Goal: Information Seeking & Learning: Learn about a topic

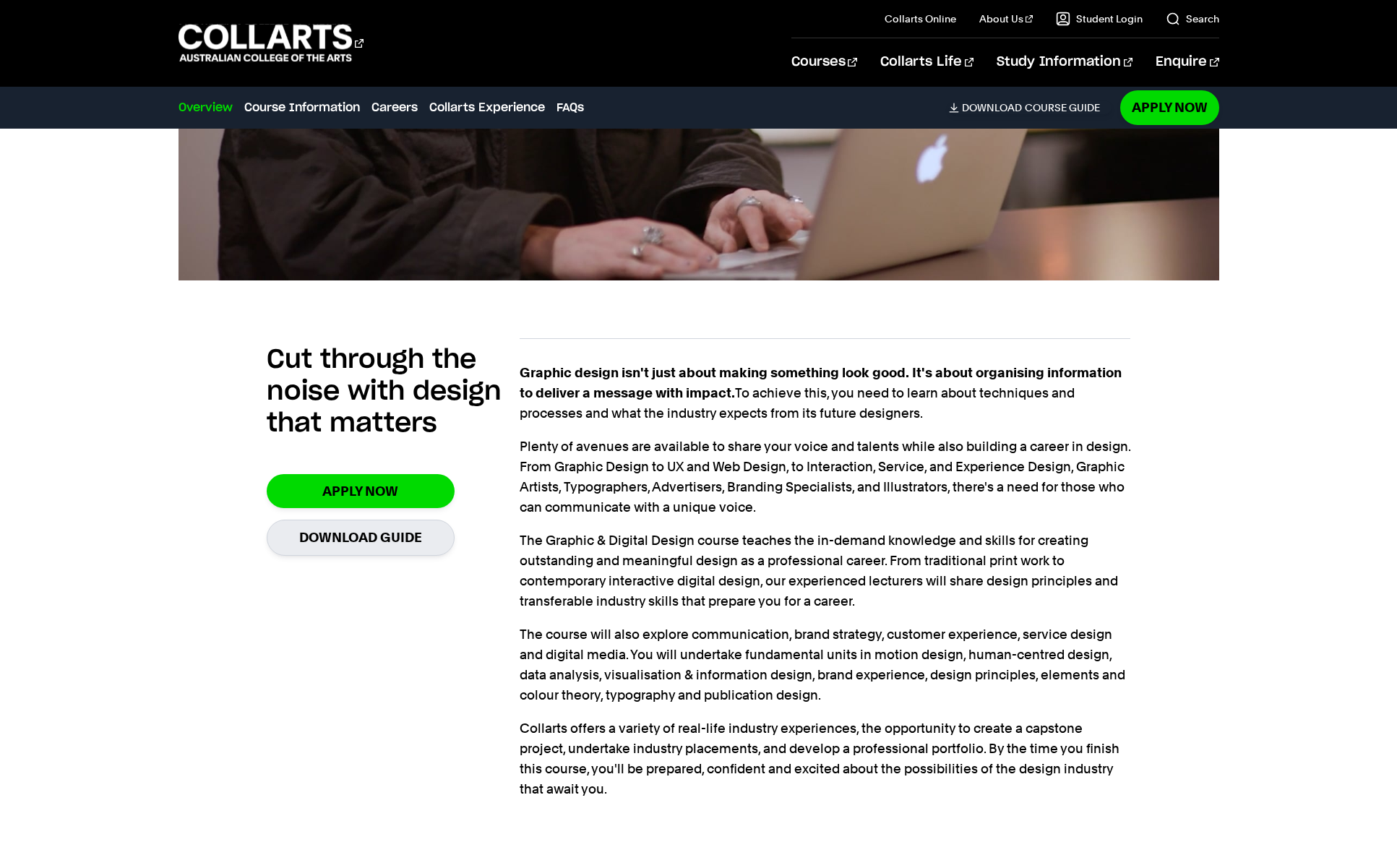
scroll to position [853, 0]
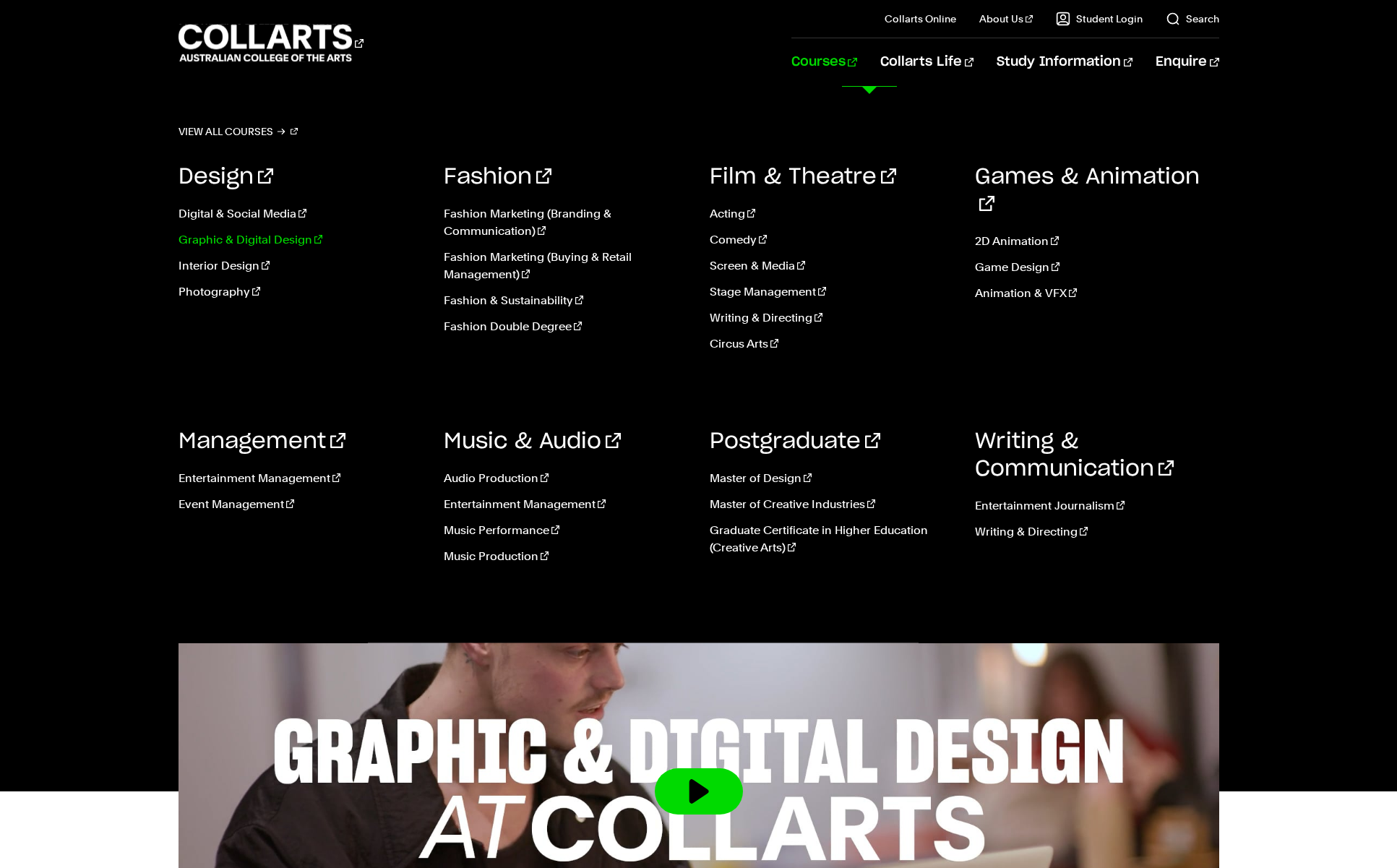
click at [251, 236] on link "Graphic & Digital Design" at bounding box center [300, 240] width 244 height 17
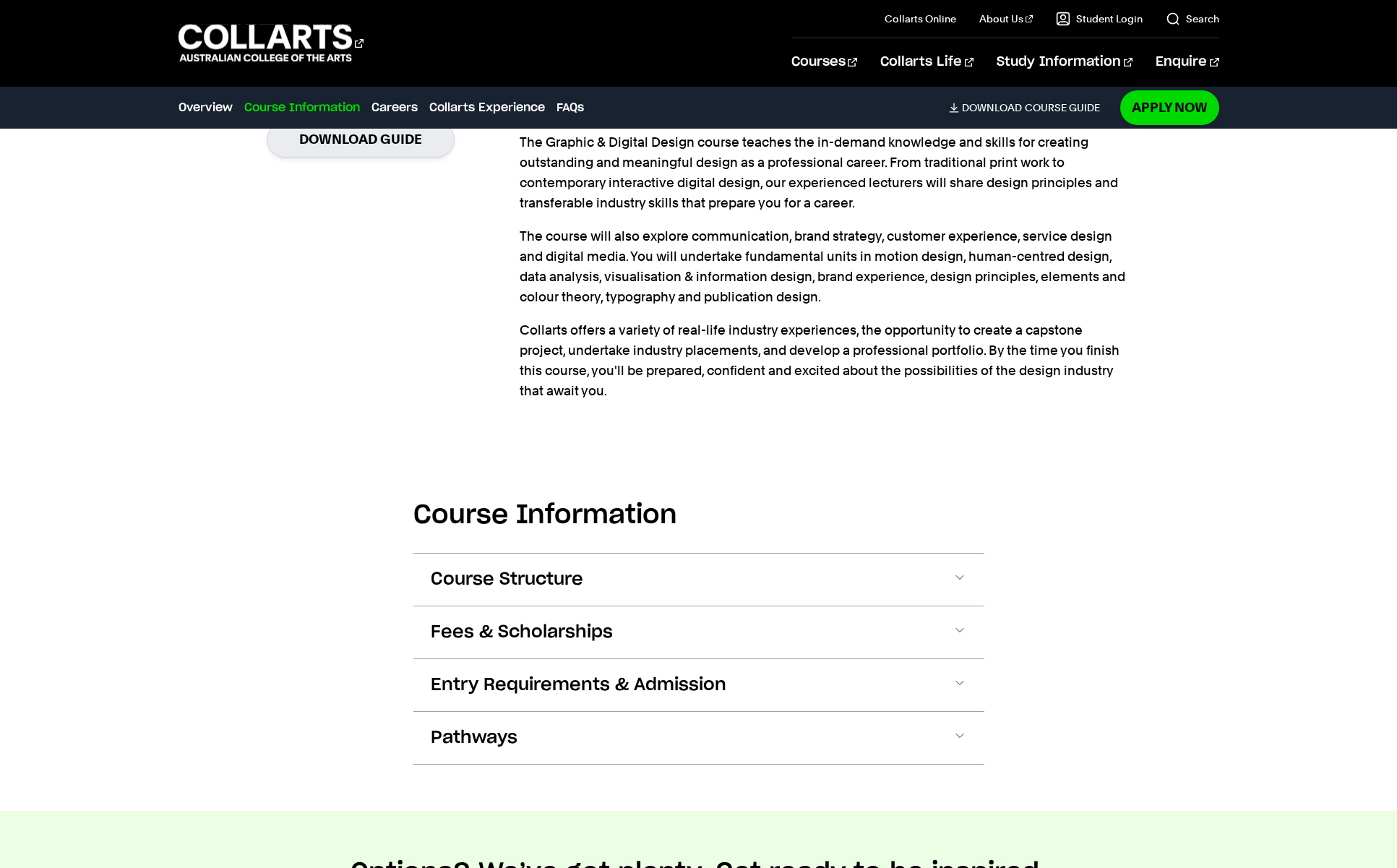
scroll to position [1410, 0]
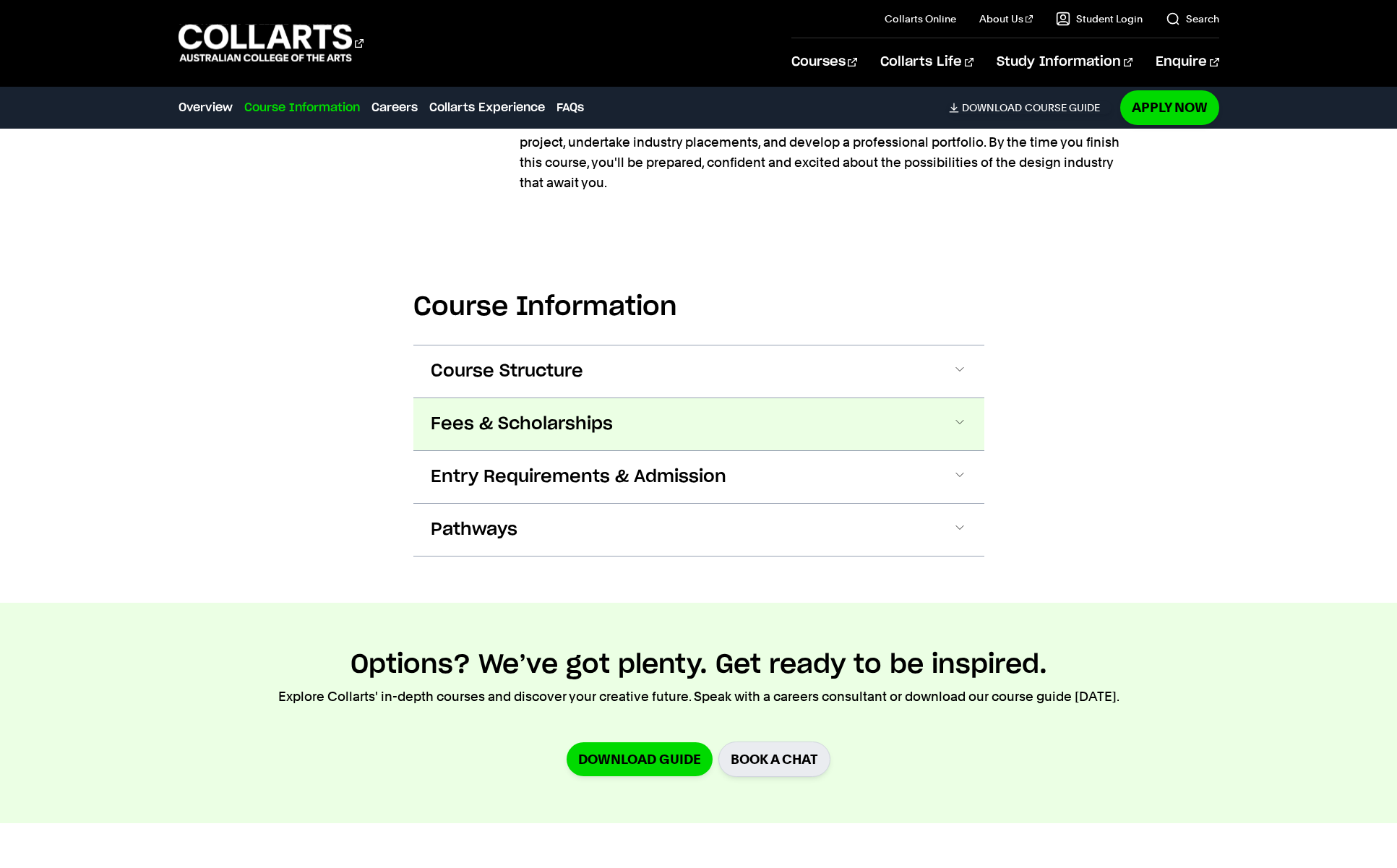
click at [725, 438] on button "Fees & Scholarships" at bounding box center [699, 424] width 571 height 52
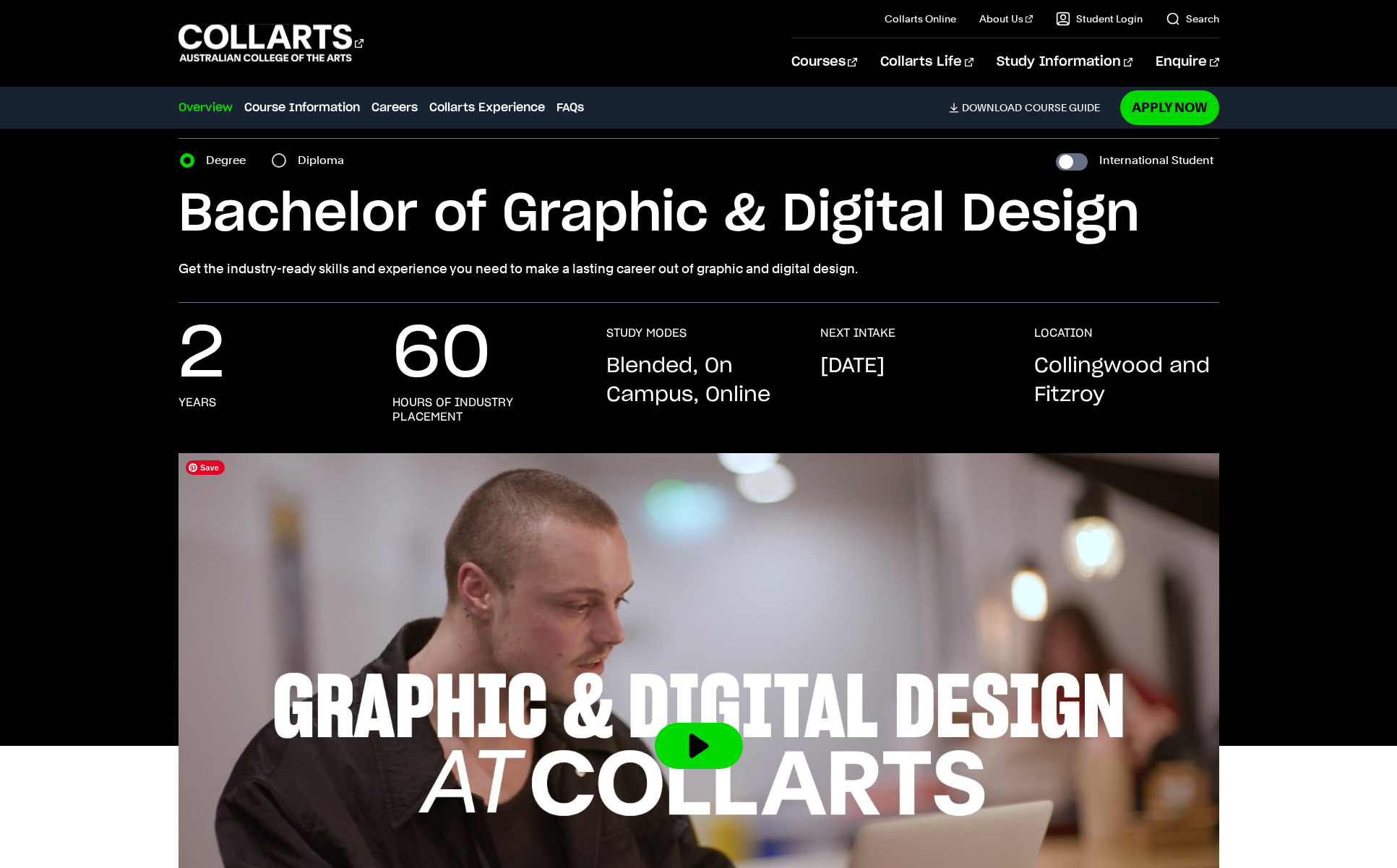
scroll to position [0, 0]
